Goal: Task Accomplishment & Management: Manage account settings

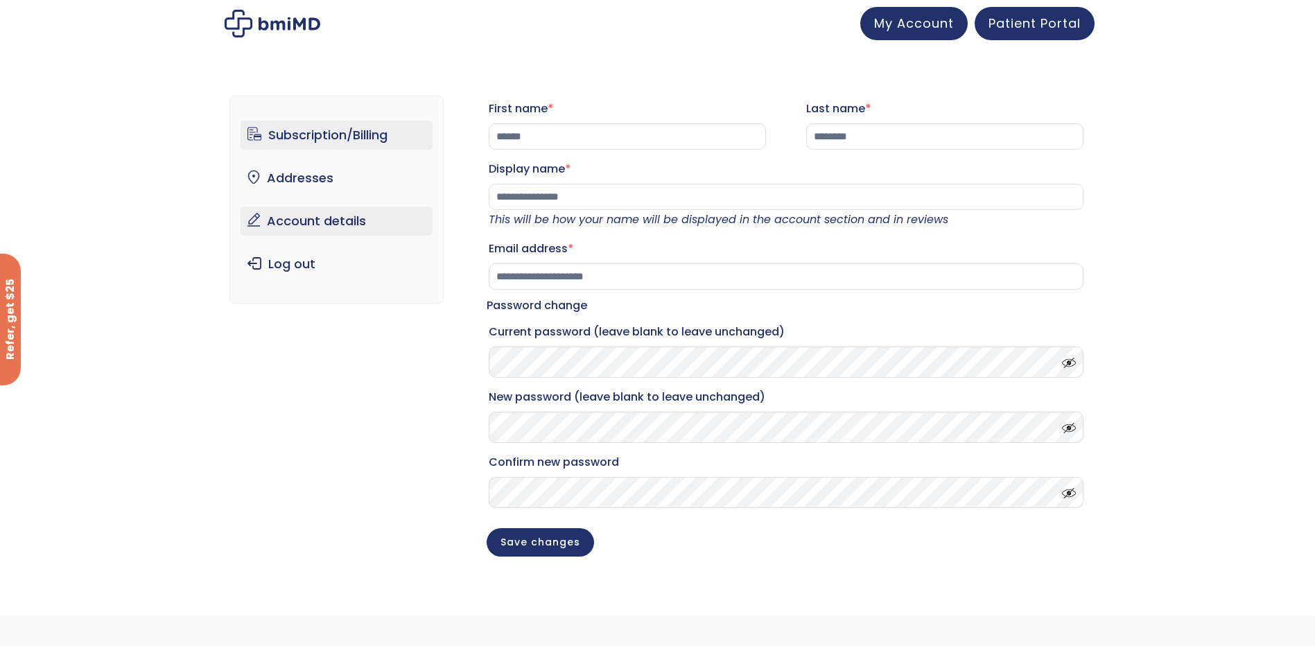
click at [334, 144] on link "Subscription/Billing" at bounding box center [337, 135] width 192 height 29
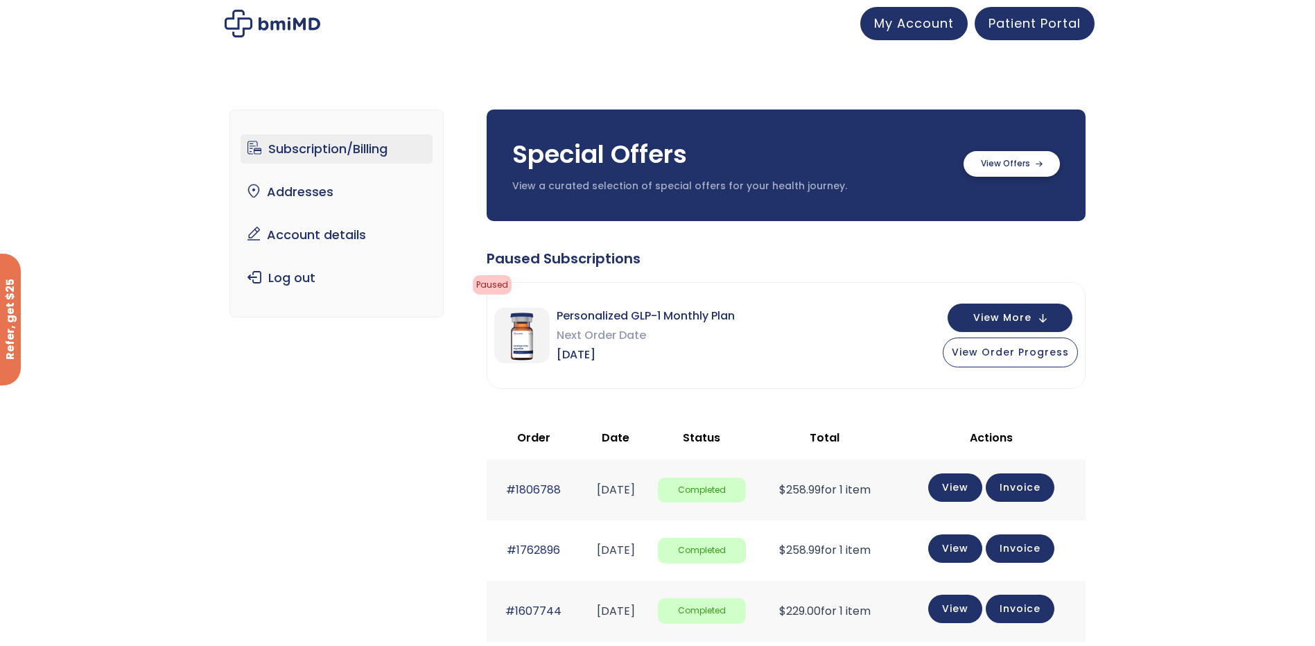
click at [993, 157] on label at bounding box center [1012, 164] width 96 height 26
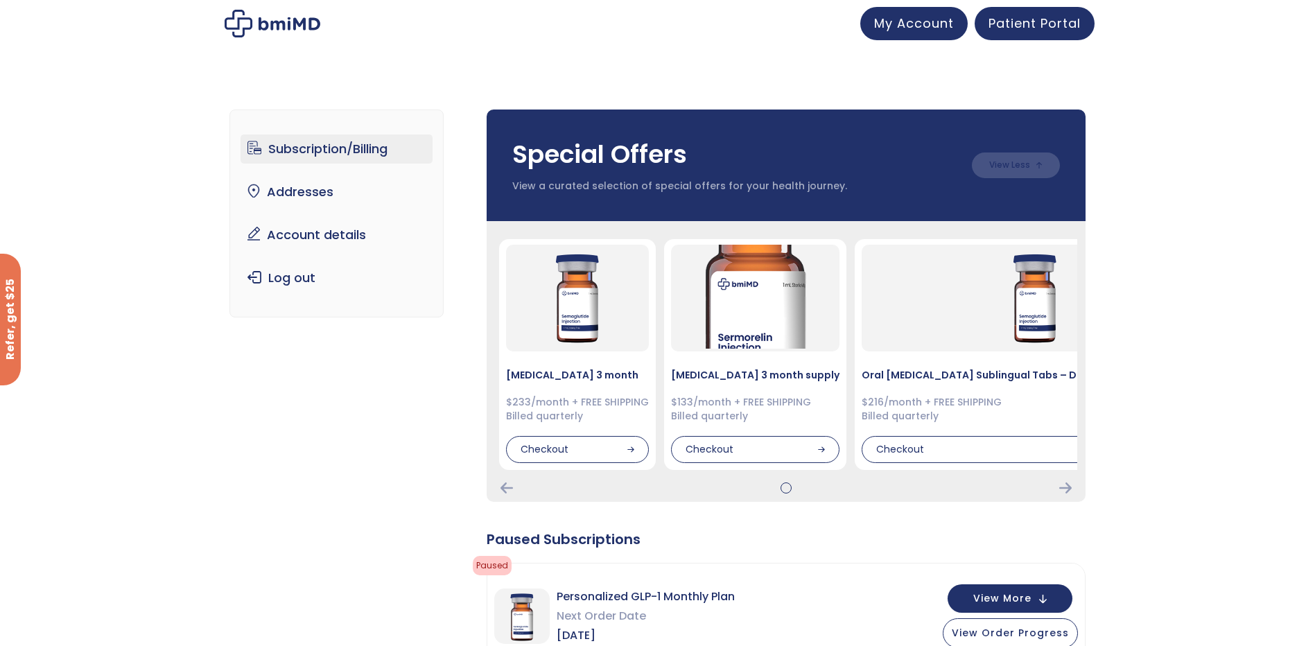
click at [1075, 487] on div at bounding box center [786, 487] width 582 height 11
click at [1073, 487] on div at bounding box center [786, 487] width 582 height 11
click at [1068, 487] on icon "Next Card" at bounding box center [1065, 487] width 12 height 11
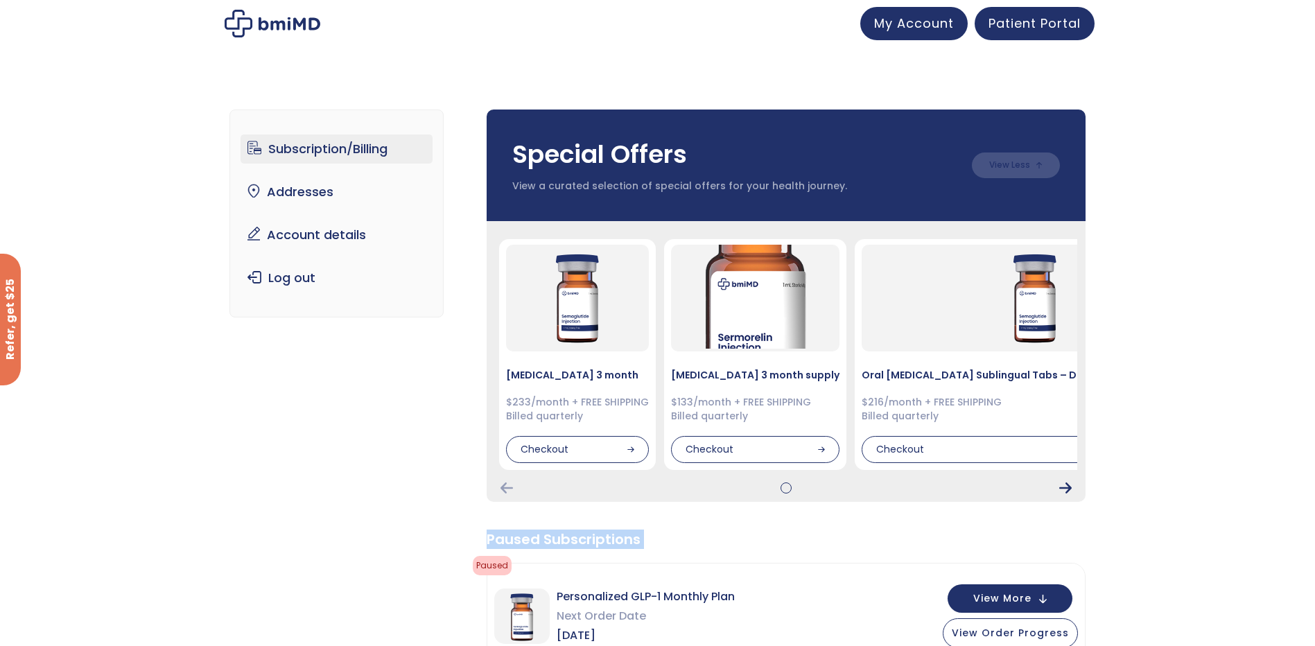
click at [1068, 487] on icon "Next Card" at bounding box center [1065, 487] width 12 height 11
click at [728, 323] on img at bounding box center [755, 295] width 104 height 104
click at [664, 302] on div "[MEDICAL_DATA] 3 month supply $133/month + FREE SHIPPING Billed quarterly Check…" at bounding box center [755, 353] width 182 height 231
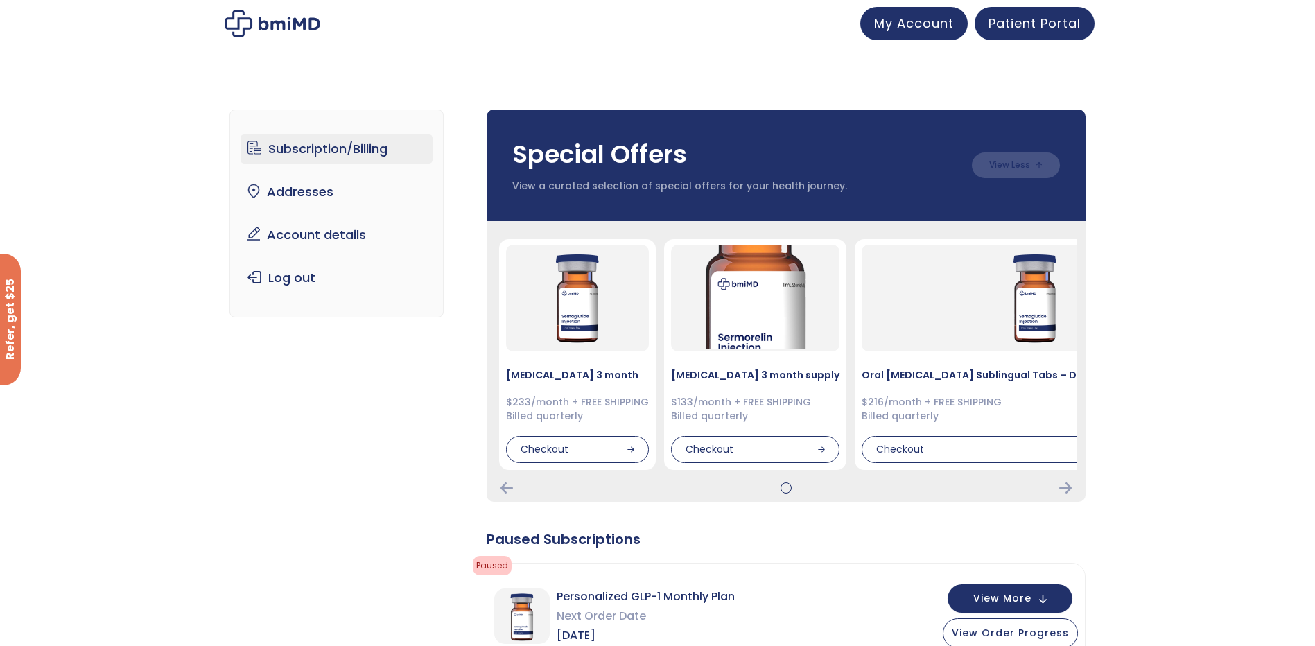
drag, startPoint x: 1166, startPoint y: 364, endPoint x: 1173, endPoint y: 354, distance: 12.5
click at [345, 243] on link "Account details" at bounding box center [337, 234] width 192 height 29
